Goal: Check status: Check status

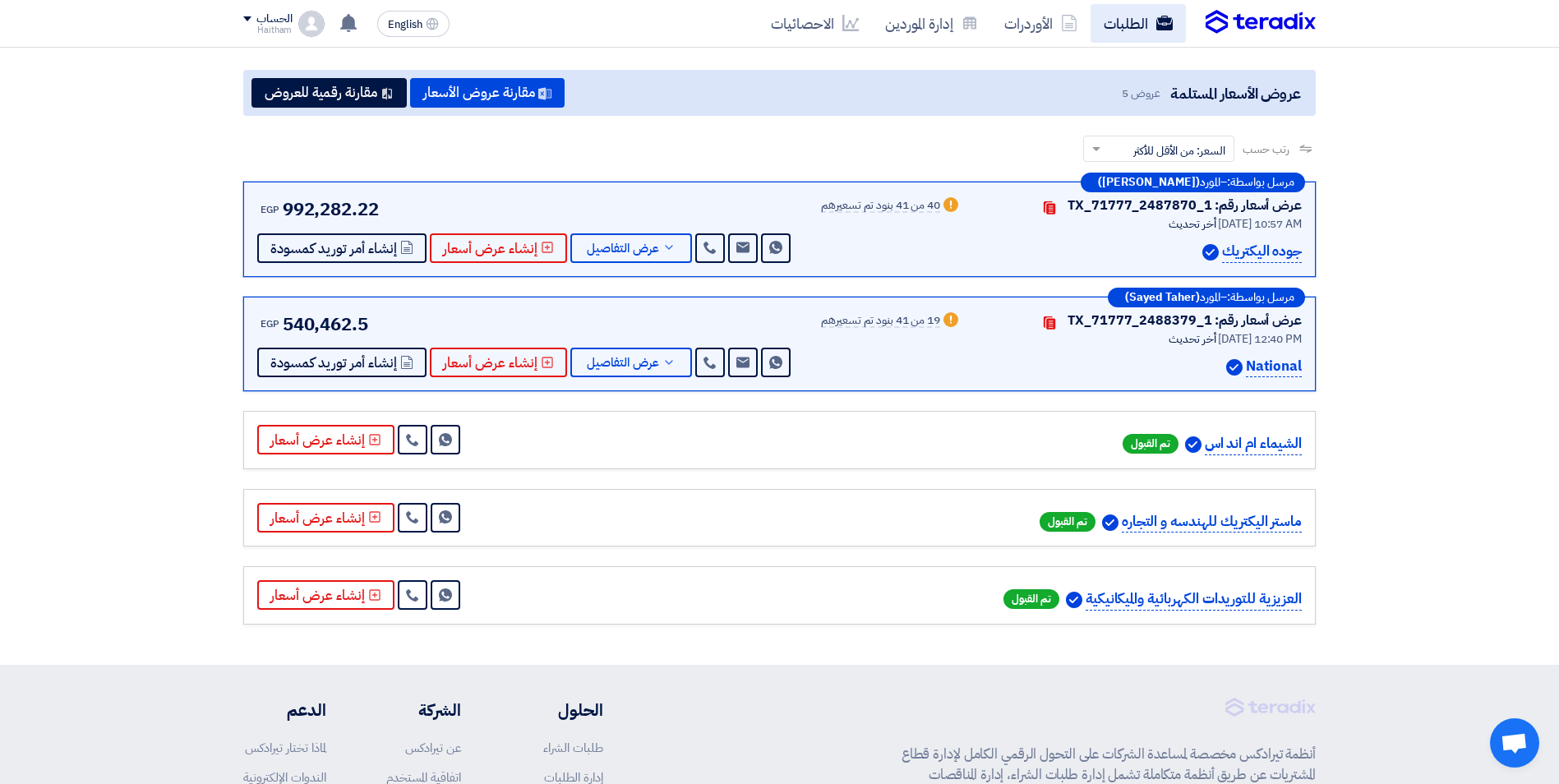
click at [1129, 26] on link "الطلبات" at bounding box center [1138, 23] width 96 height 38
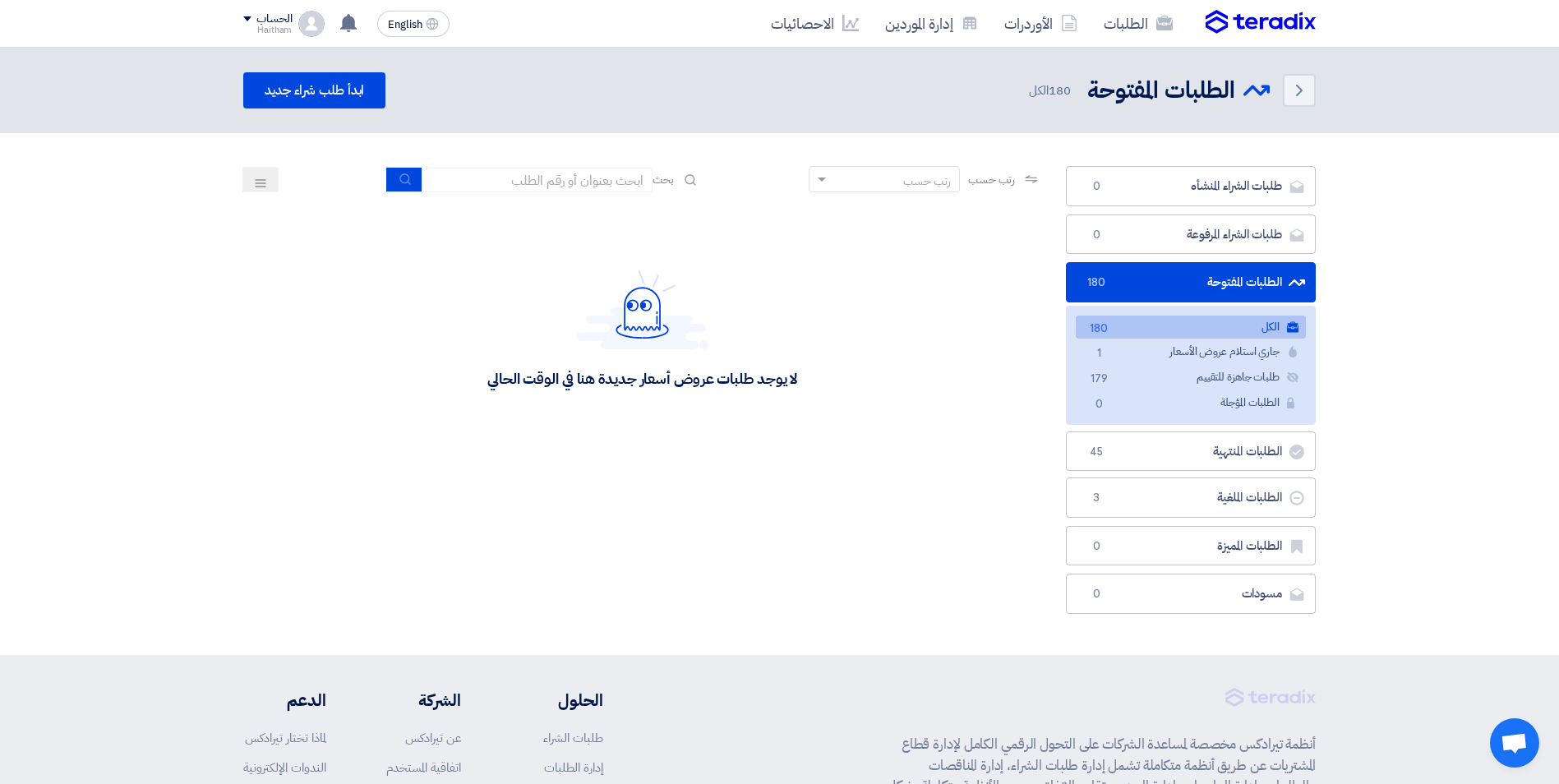
click at [1186, 279] on link "الطلبات المفتوحة الطلبات المفتوحة 180" at bounding box center [1190, 282] width 250 height 40
click at [1204, 356] on link "جاري استلام عروض الأسعار جاري استلام عروض الأسعار 1" at bounding box center [1190, 351] width 230 height 23
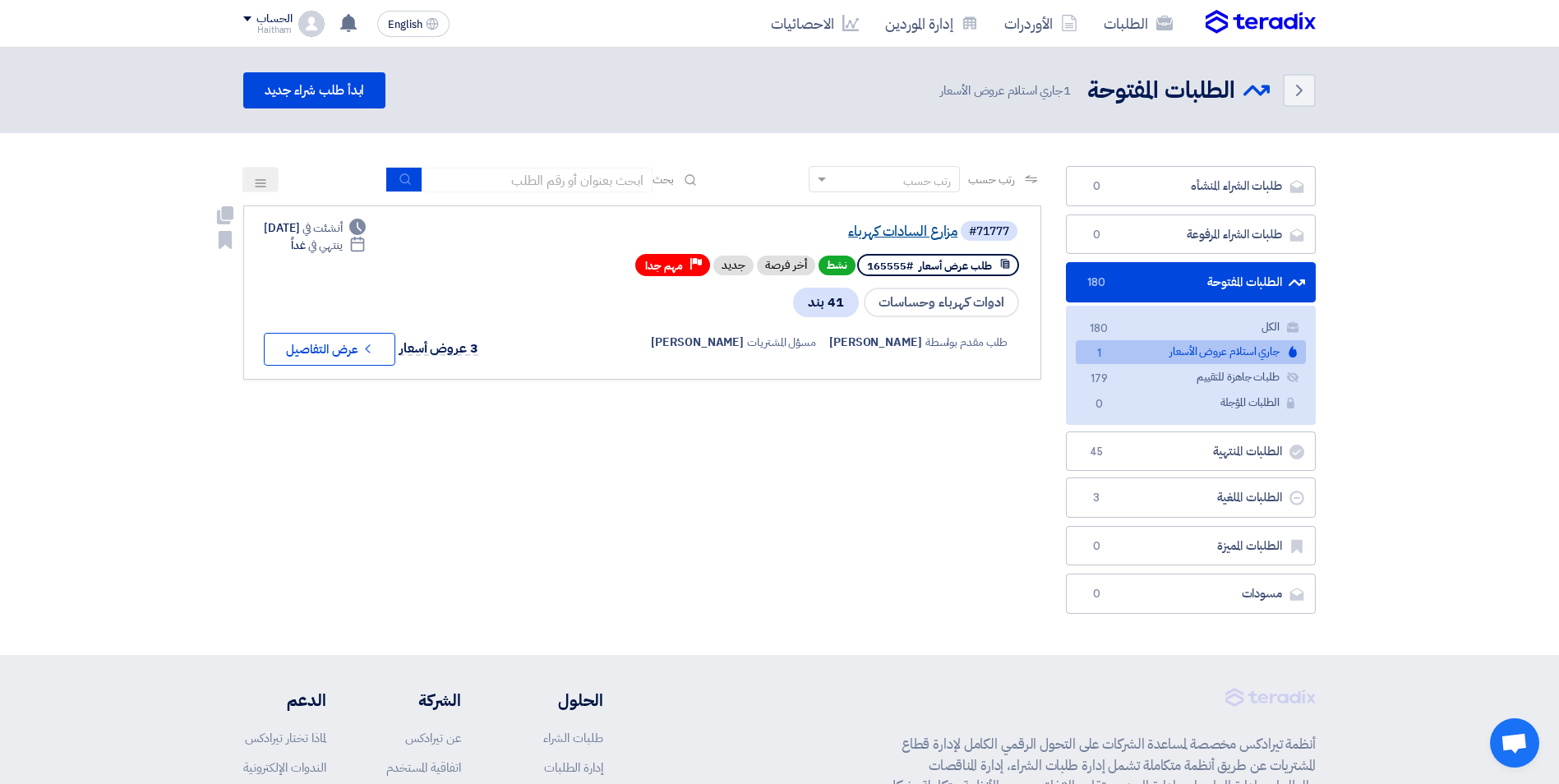
click at [919, 233] on link "مزارع السادات كهرباء" at bounding box center [793, 231] width 329 height 15
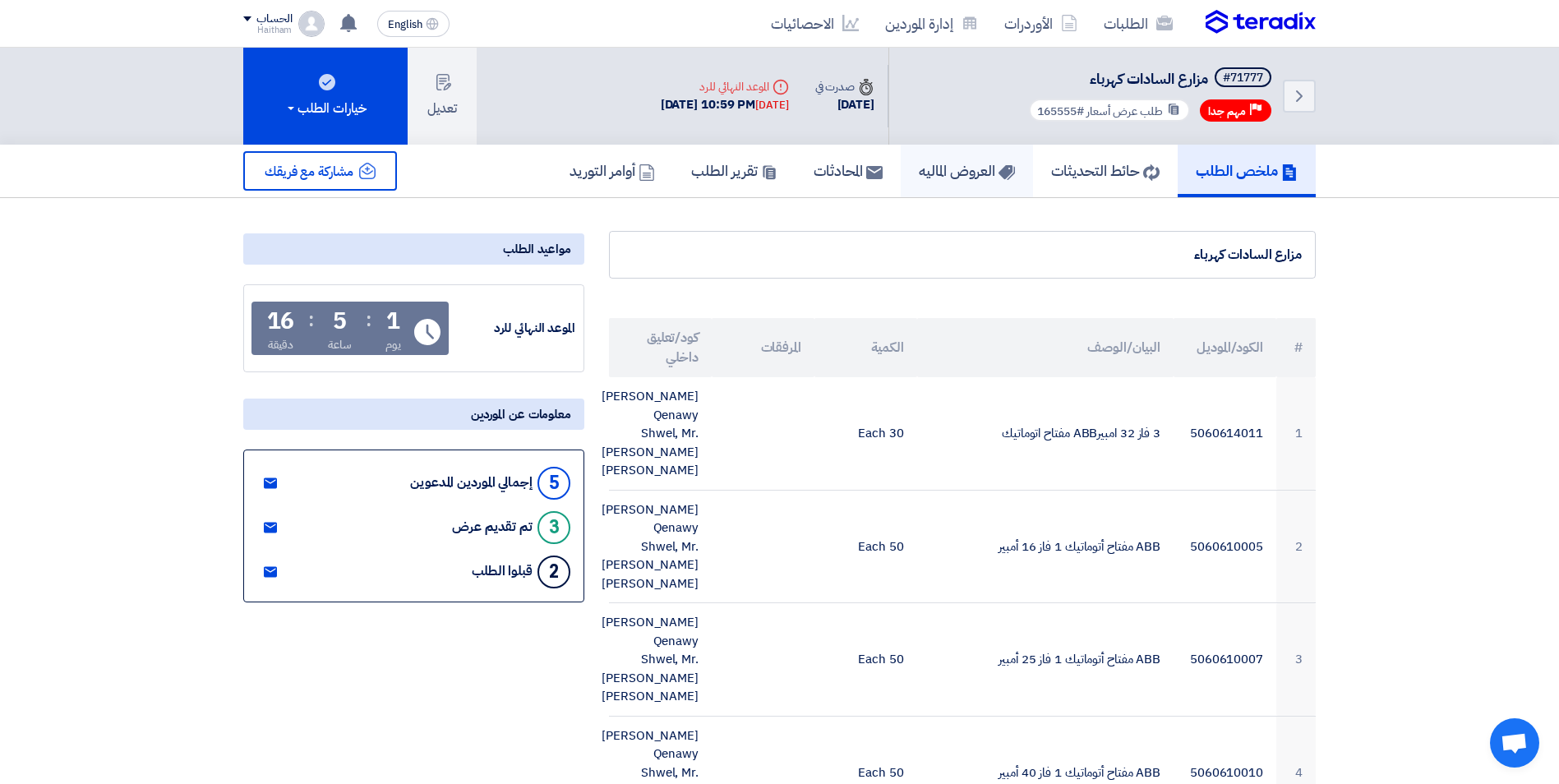
click at [919, 172] on h5 "العروض الماليه" at bounding box center [967, 170] width 97 height 19
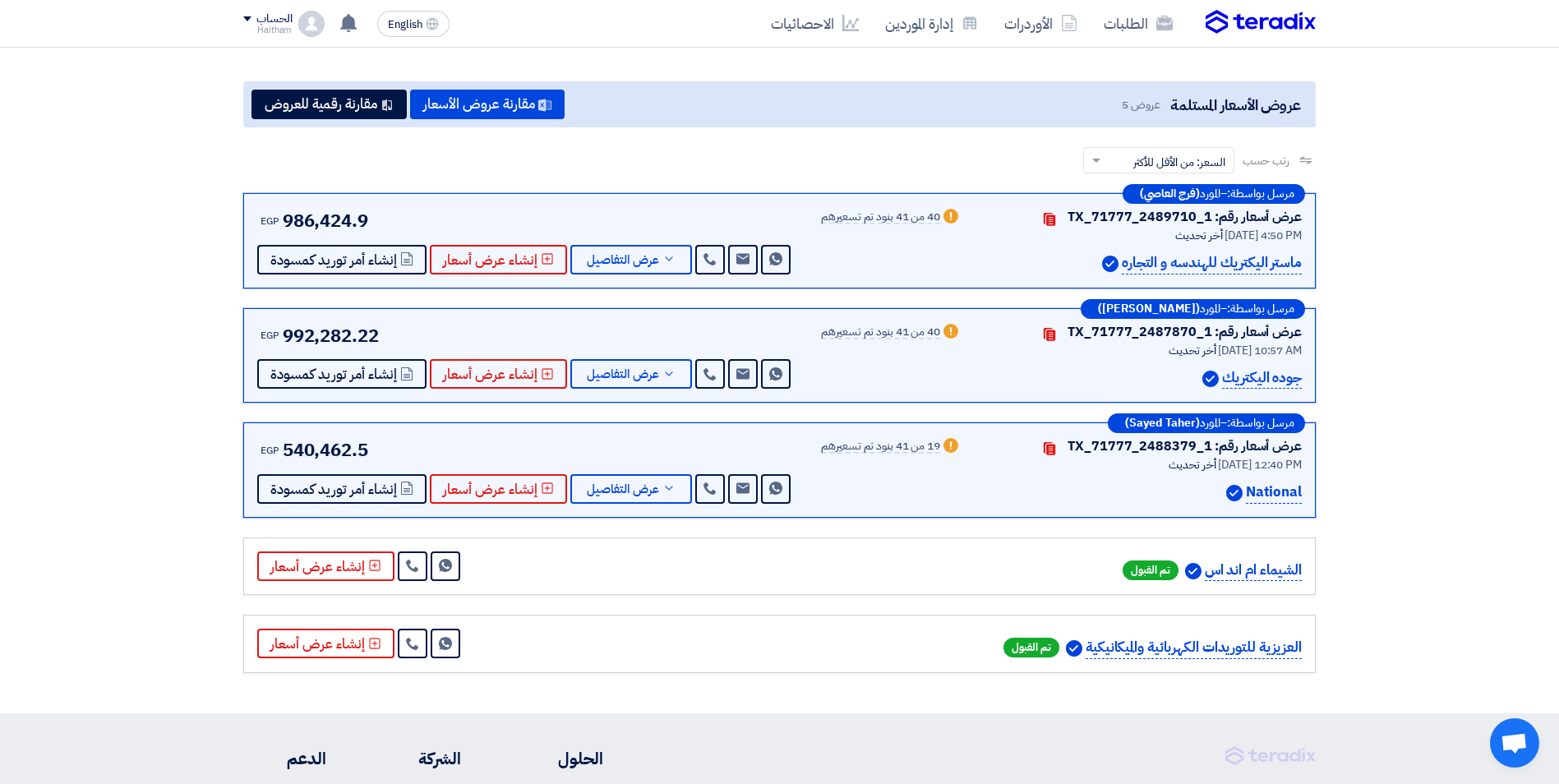
scroll to position [157, 0]
